Goal: Find specific page/section: Find specific page/section

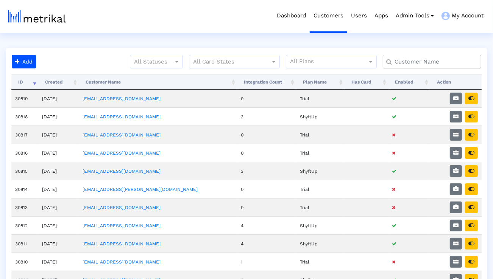
click at [420, 62] on input "text" at bounding box center [433, 62] width 89 height 8
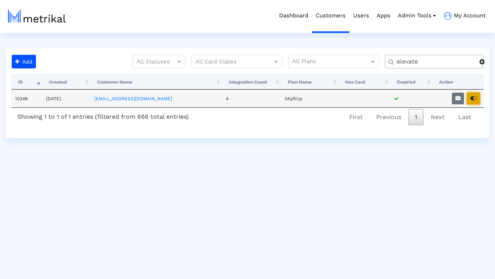
click at [475, 98] on icon "button" at bounding box center [474, 98] width 6 height 5
click at [420, 64] on input "elevate" at bounding box center [436, 62] width 88 height 8
type input "balance"
drag, startPoint x: 166, startPoint y: 99, endPoint x: 106, endPoint y: 99, distance: 59.8
click at [106, 99] on td "talkspace@shyftup.com" at bounding box center [156, 99] width 131 height 18
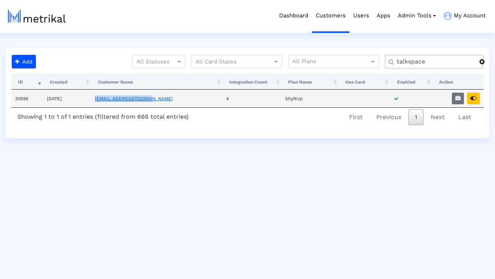
copy link "talkspace@shyftup.com"
click at [431, 64] on input "talkspace" at bounding box center [436, 62] width 88 height 8
drag, startPoint x: 174, startPoint y: 99, endPoint x: 105, endPoint y: 99, distance: 68.9
click at [105, 99] on td "peloton@shyftup.com" at bounding box center [156, 99] width 131 height 18
copy link "peloton@shyftup.com"
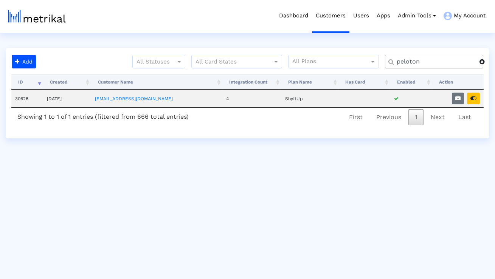
click at [425, 63] on input "peloton" at bounding box center [436, 62] width 88 height 8
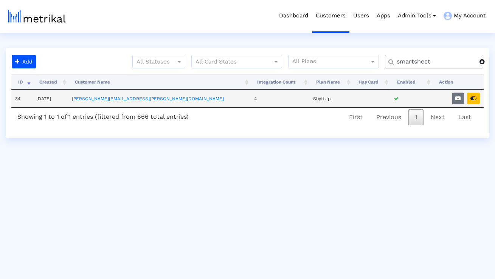
drag, startPoint x: 179, startPoint y: 101, endPoint x: 84, endPoint y: 101, distance: 95.8
click at [84, 101] on tr "34 6/26/2019 brendan.reed@smartsheet.com 4 ShyftUp" at bounding box center [247, 99] width 473 height 18
copy tr "brendan.reed@smartsheet.com"
click at [224, 139] on html "Dashboard Customers Users Apps Admin Tools Task Manager Subscription Manager Pl…" at bounding box center [247, 69] width 495 height 139
click at [435, 65] on input "smartsheet" at bounding box center [436, 62] width 88 height 8
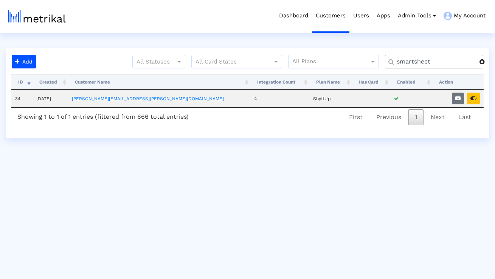
click at [435, 65] on input "smartsheet" at bounding box center [436, 62] width 88 height 8
type input "elevate"
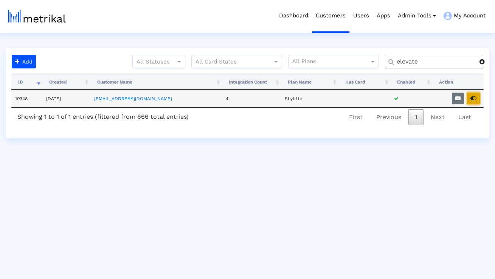
click at [475, 103] on button "button" at bounding box center [473, 99] width 13 height 12
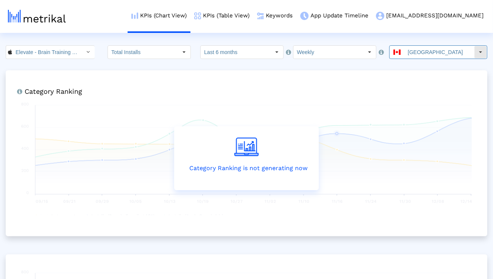
click at [408, 58] on div "[GEOGRAPHIC_DATA]" at bounding box center [431, 52] width 84 height 13
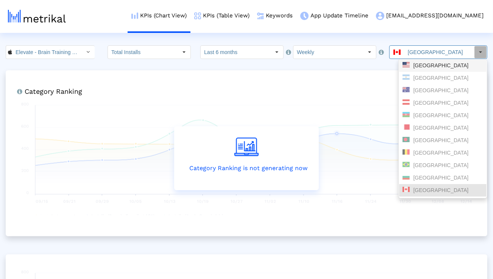
click at [408, 64] on span at bounding box center [405, 64] width 7 height 5
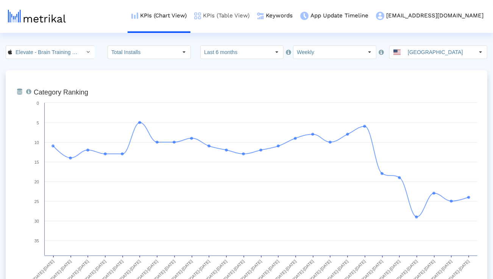
click at [253, 16] on link "KPIs (Table View)" at bounding box center [221, 15] width 63 height 31
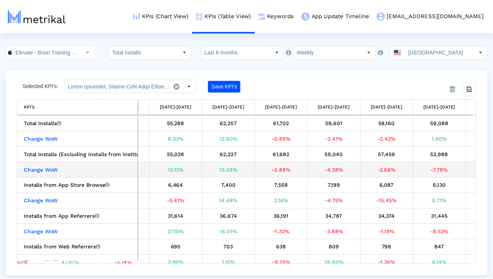
scroll to position [0, 987]
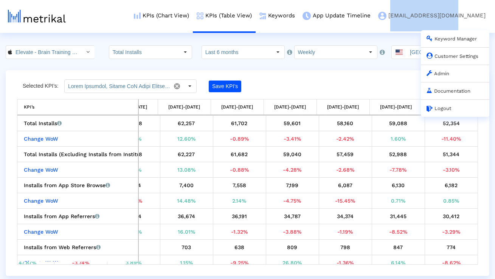
drag, startPoint x: 492, startPoint y: 17, endPoint x: 427, endPoint y: 16, distance: 65.1
click at [427, 16] on nav "KPIs (Chart View) KPIs (Table View) Keywords App Update Timeline elevate@shyftu…" at bounding box center [247, 16] width 495 height 33
copy link "[EMAIL_ADDRESS][DOMAIN_NAME]"
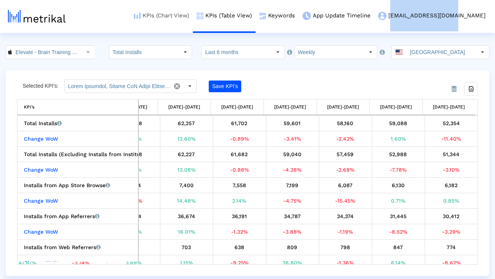
click at [193, 19] on link "KPIs (Chart View)" at bounding box center [161, 15] width 63 height 31
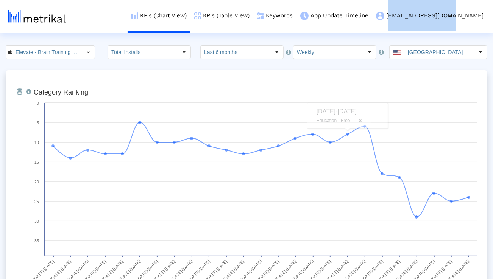
click at [47, 48] on input "Elevate - Brain Training Games < 875063456 >" at bounding box center [46, 52] width 68 height 13
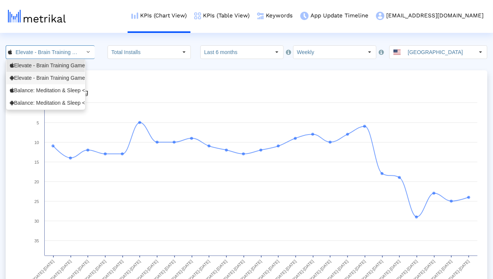
click at [39, 77] on div "Elevate - Brain Training Games <com.wonder>" at bounding box center [46, 78] width 72 height 7
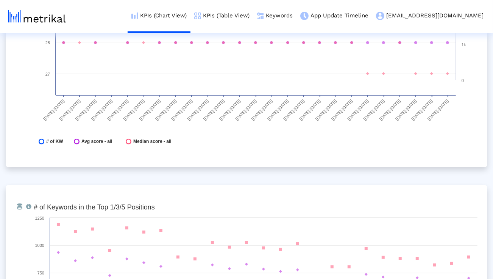
scroll to position [2302, 0]
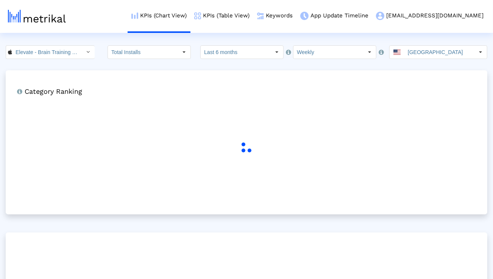
click at [65, 53] on input "Elevate - Brain Training Games < 875063456 >" at bounding box center [46, 52] width 68 height 13
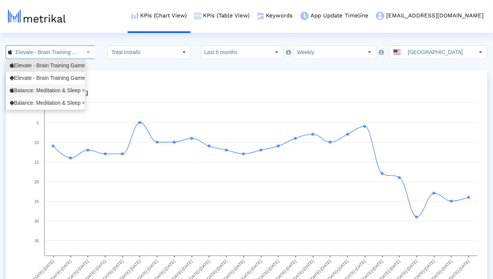
click at [56, 88] on div "Balance: Meditation & Sleep <1361356590>" at bounding box center [46, 90] width 72 height 7
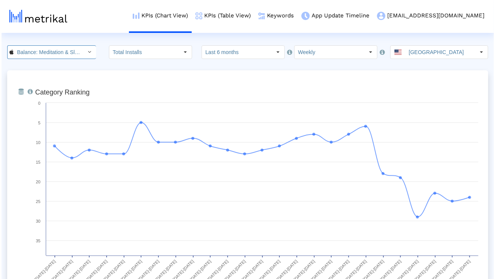
scroll to position [0, 52]
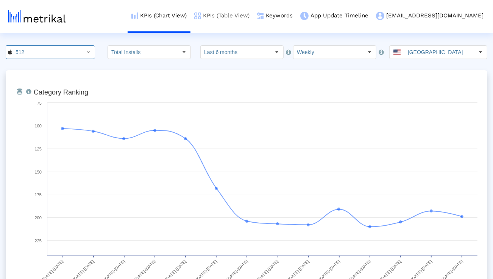
click at [249, 16] on link "KPIs (Table View)" at bounding box center [221, 15] width 63 height 31
